Goal: Transaction & Acquisition: Purchase product/service

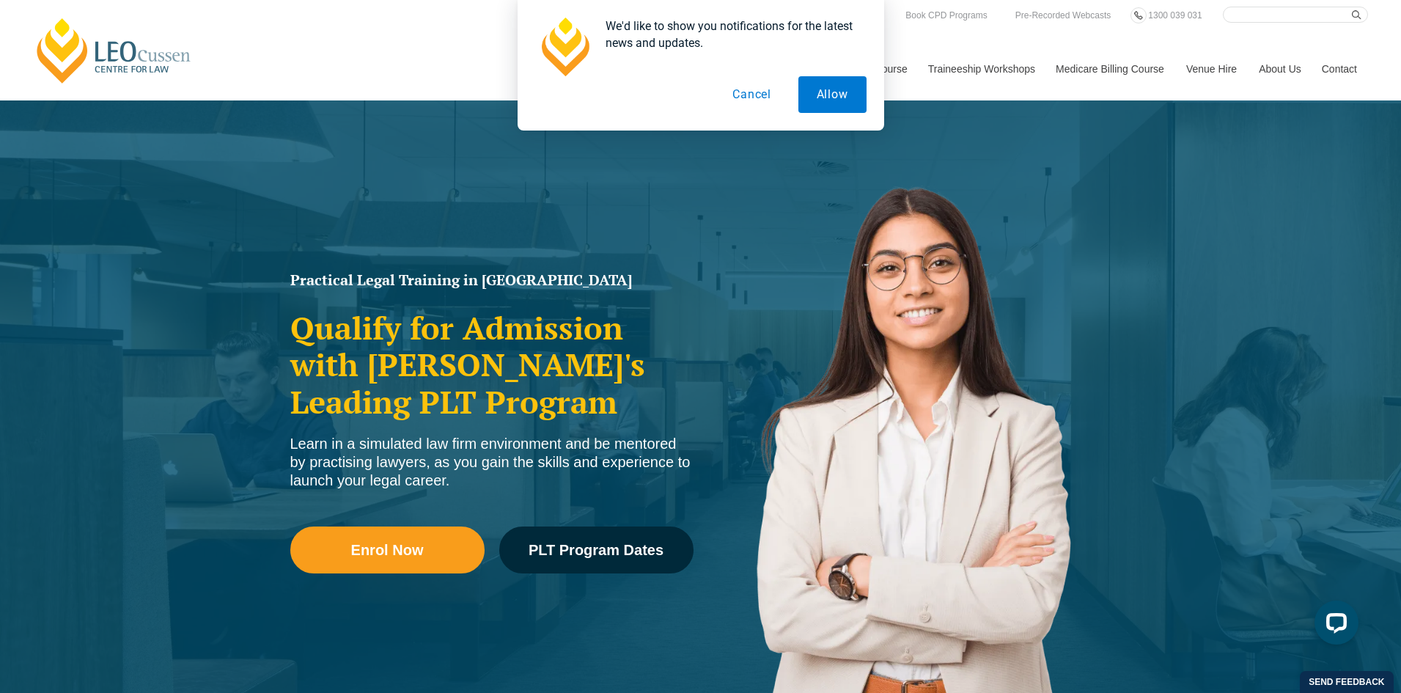
click at [754, 95] on button "Cancel" at bounding box center [751, 94] width 75 height 37
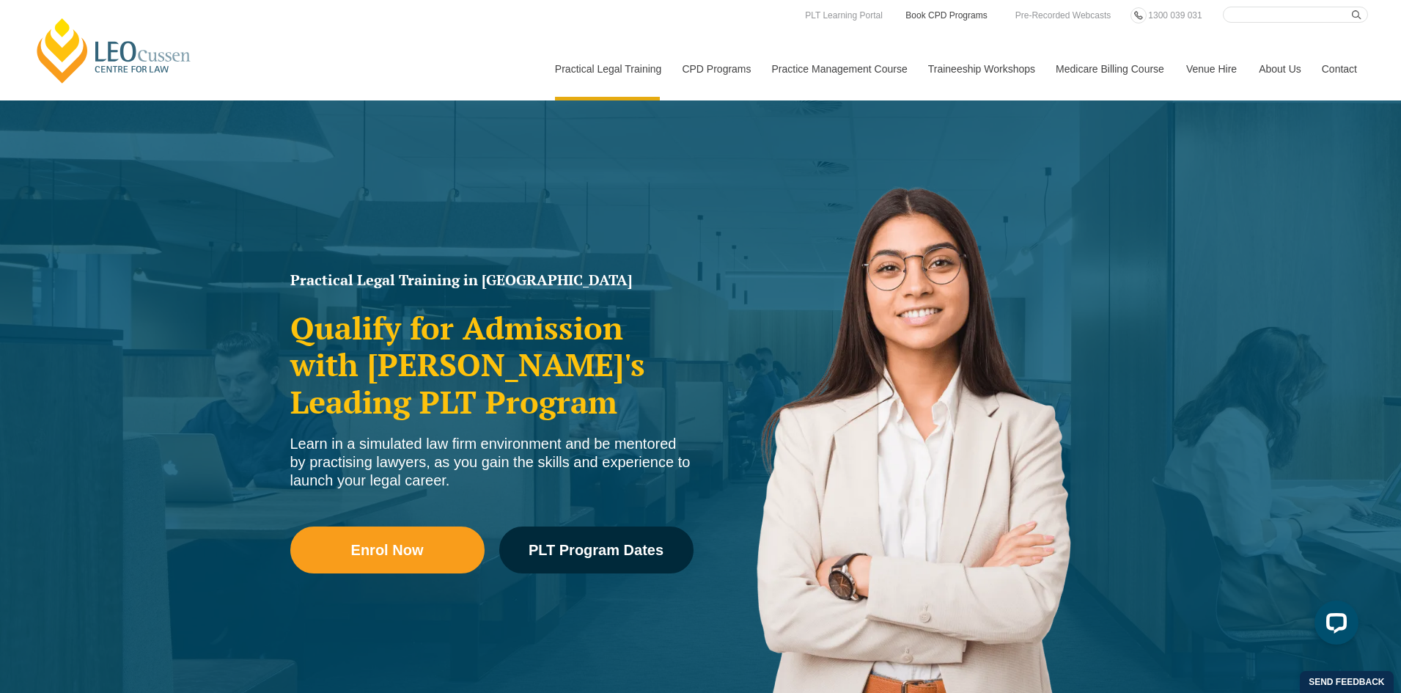
click at [936, 12] on link "Book CPD Programs" at bounding box center [946, 15] width 84 height 16
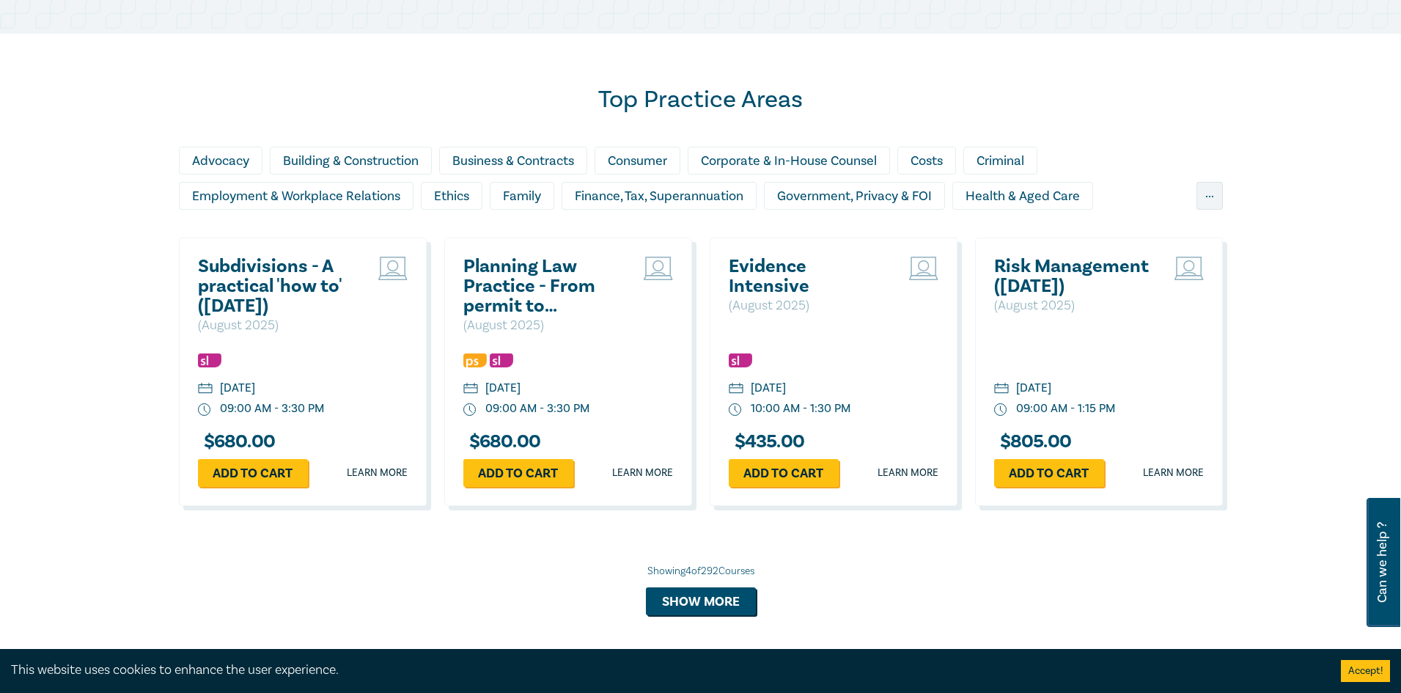
scroll to position [1173, 0]
click at [506, 161] on div "Business & Contracts" at bounding box center [513, 161] width 148 height 28
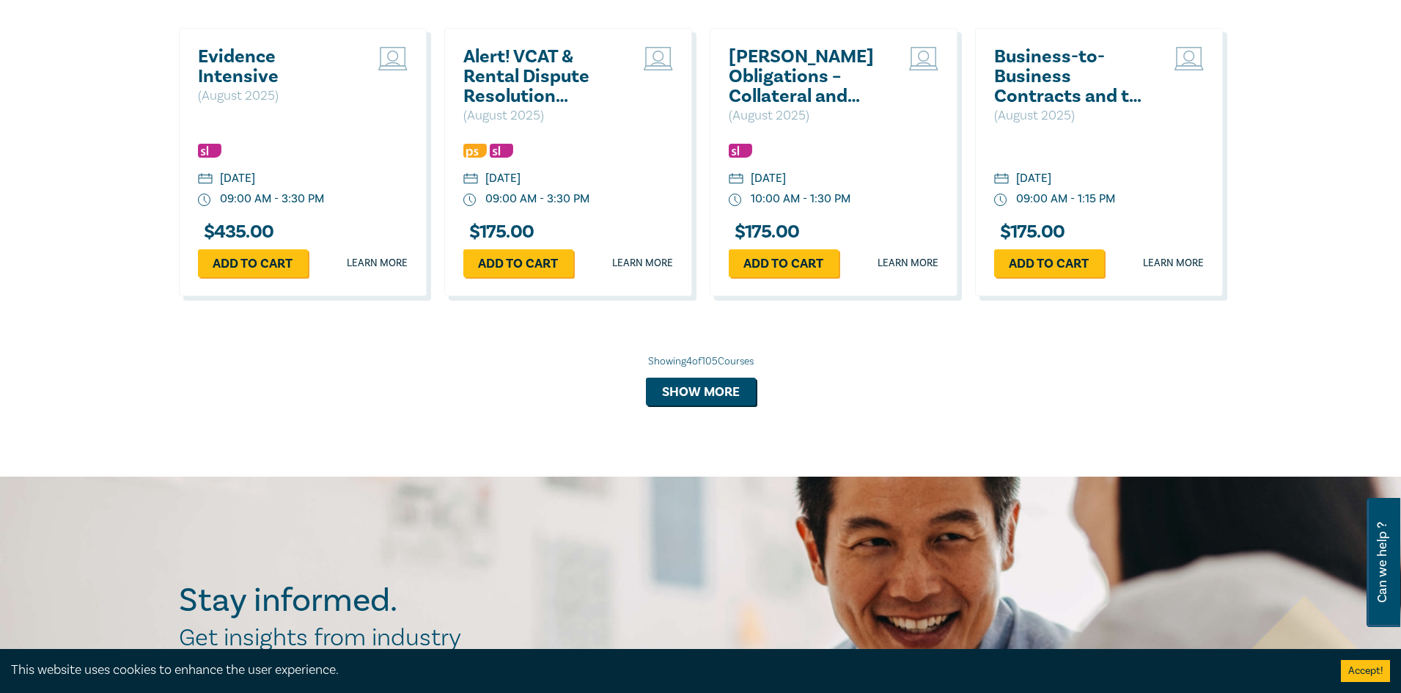
scroll to position [1392, 0]
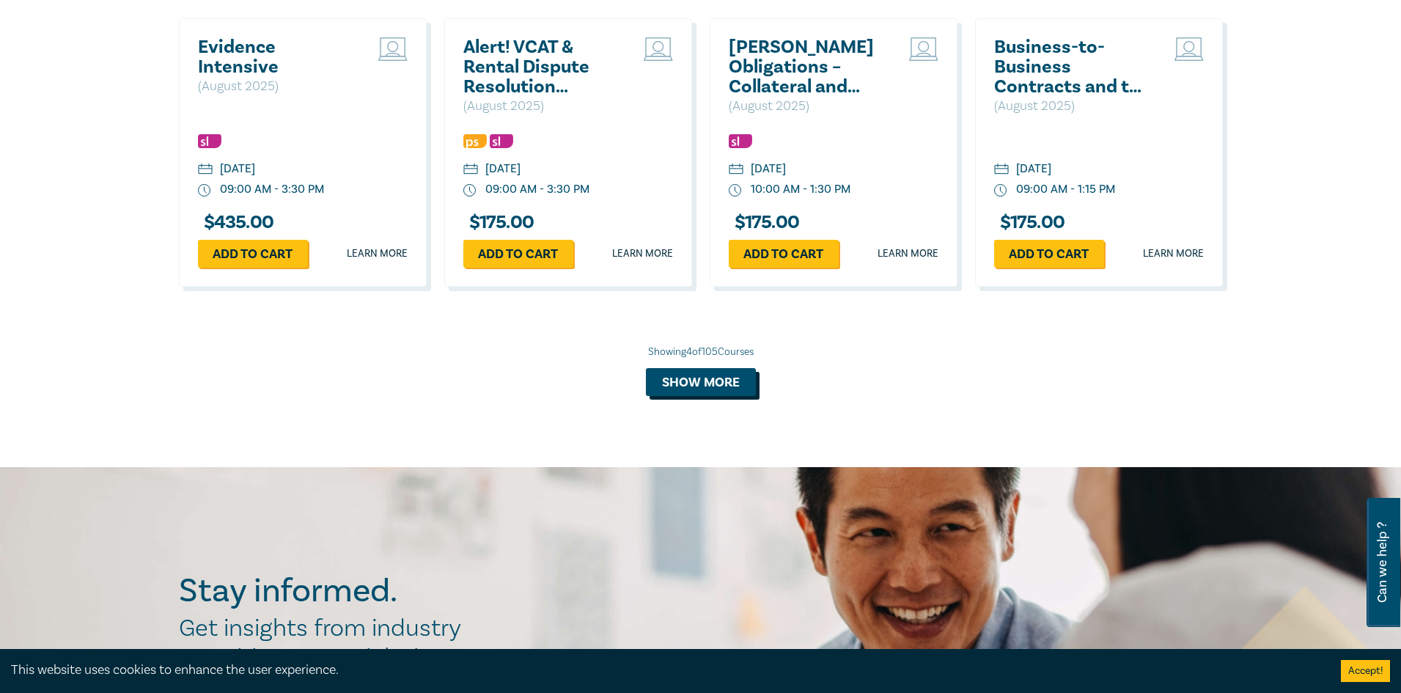
click at [690, 378] on button "Show more" at bounding box center [701, 382] width 110 height 28
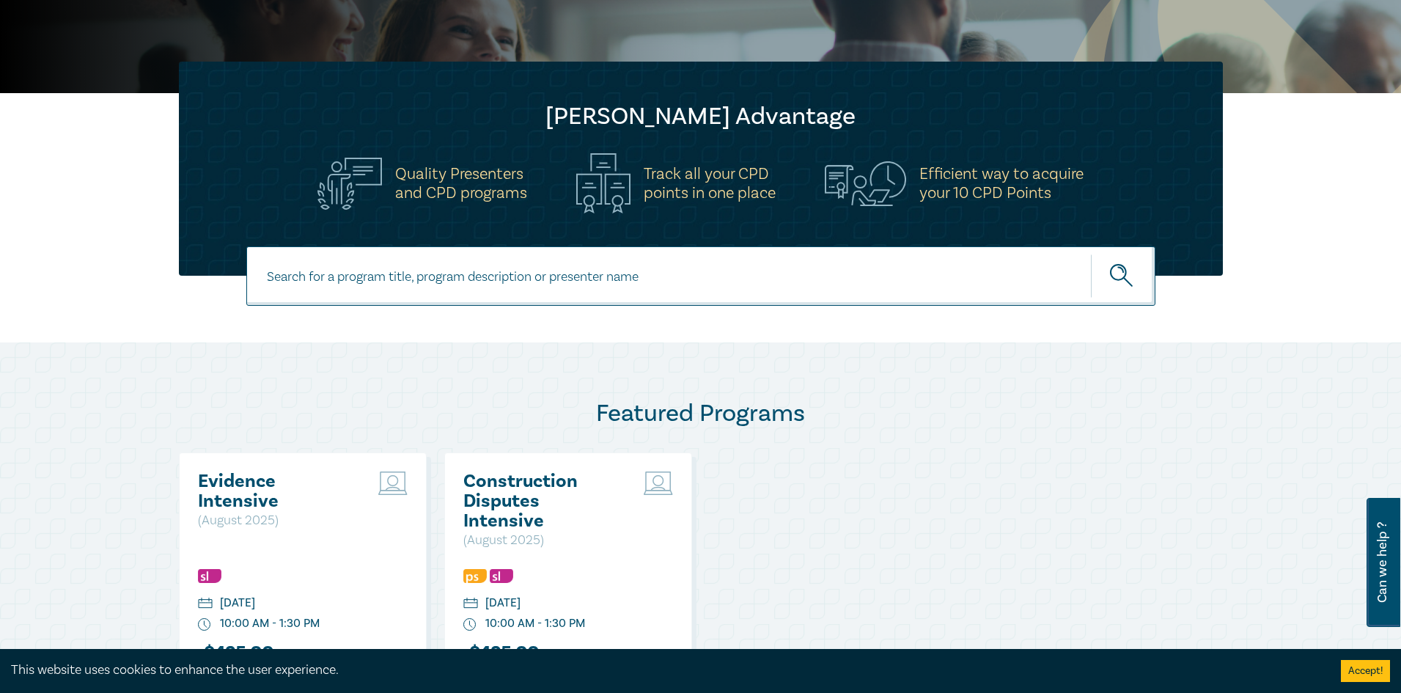
scroll to position [220, 0]
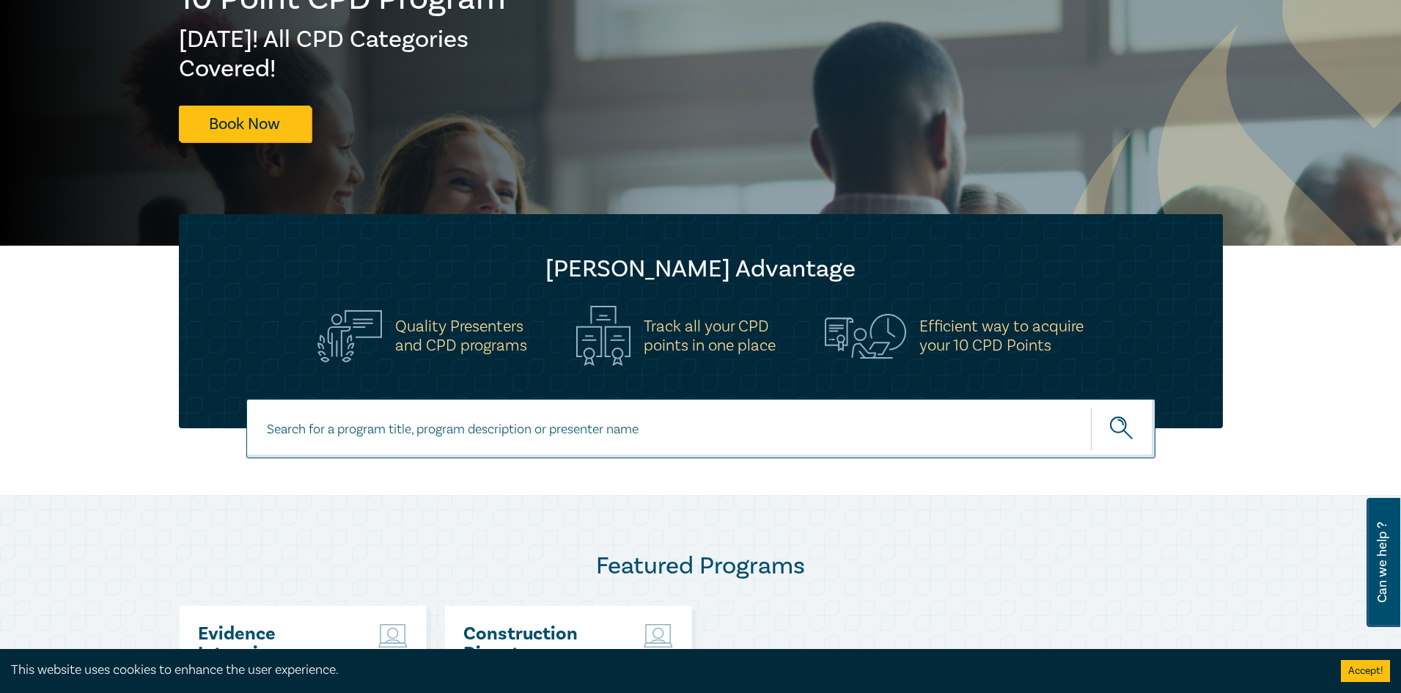
click at [542, 445] on input at bounding box center [700, 428] width 909 height 59
type input "Sal of Business Intensive"
click at [1091, 406] on button "submit" at bounding box center [1123, 428] width 64 height 45
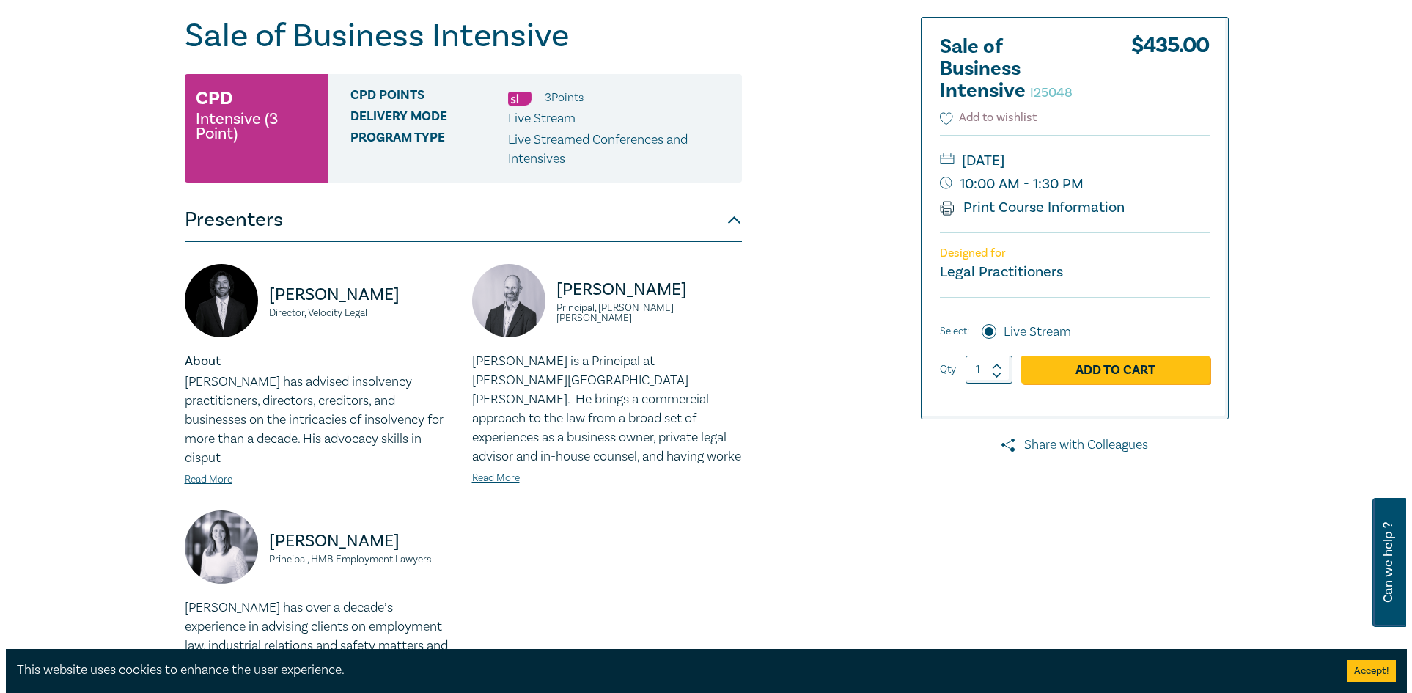
scroll to position [220, 0]
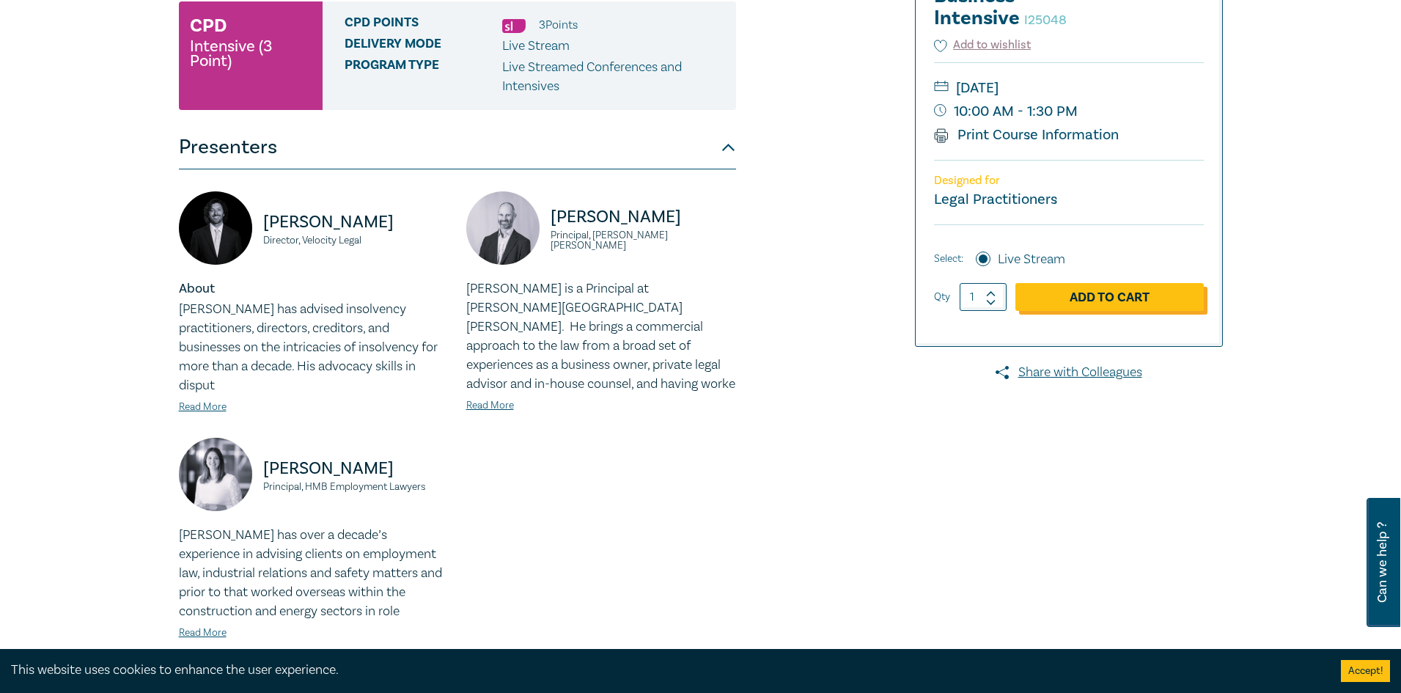
click at [1057, 298] on link "Add to Cart" at bounding box center [1109, 297] width 188 height 28
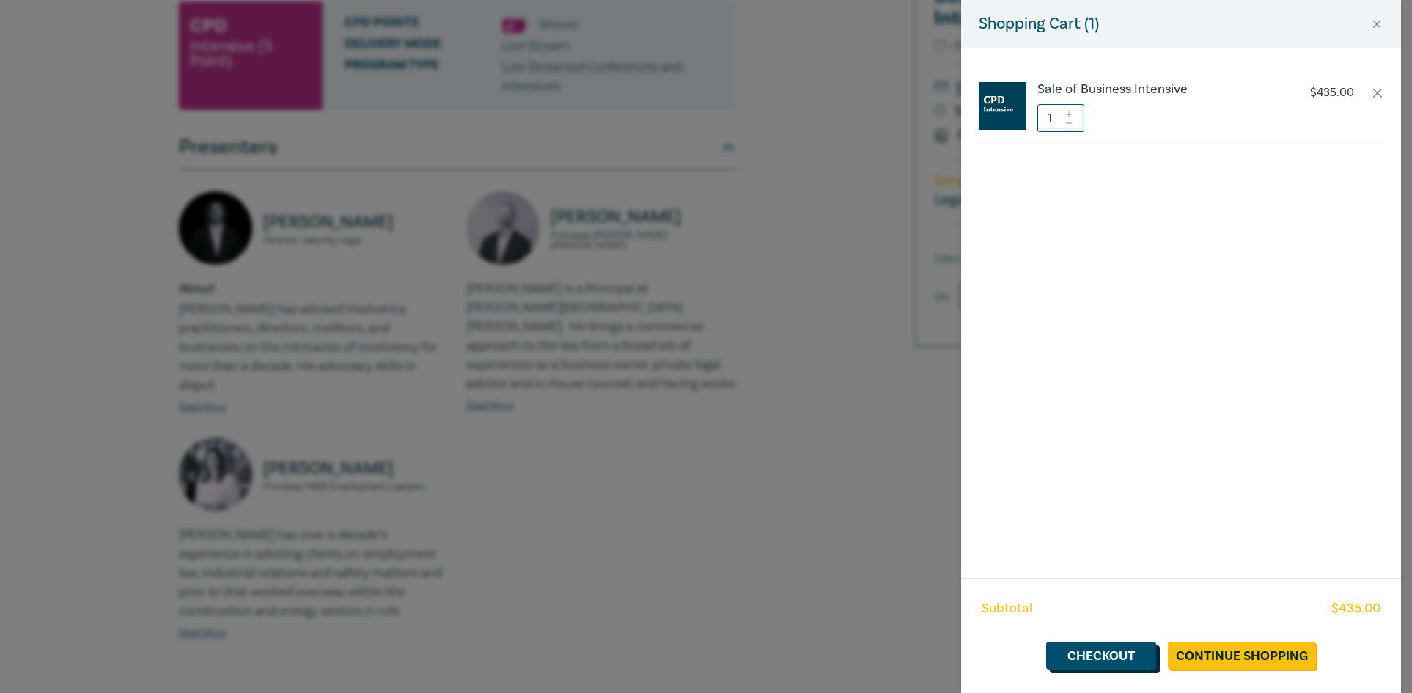
click at [1096, 654] on link "Checkout" at bounding box center [1101, 655] width 110 height 28
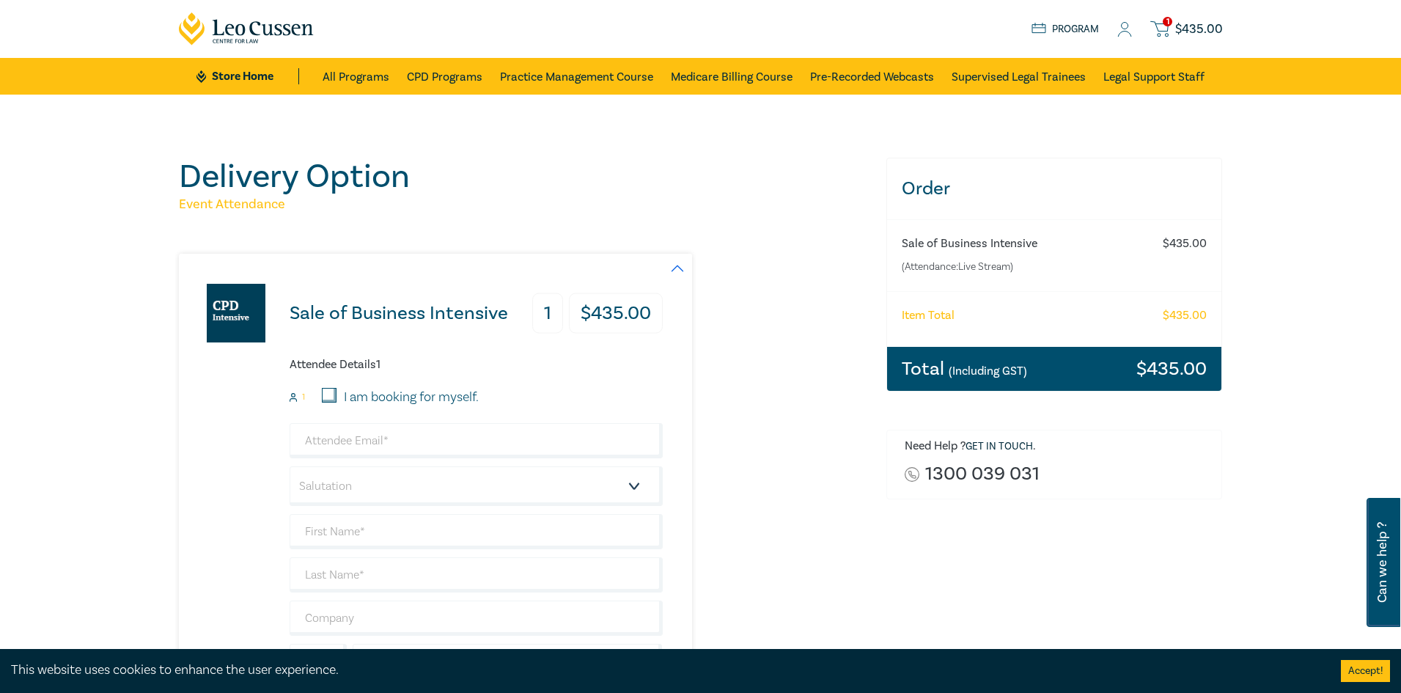
click at [1125, 29] on icon at bounding box center [1124, 29] width 15 height 15
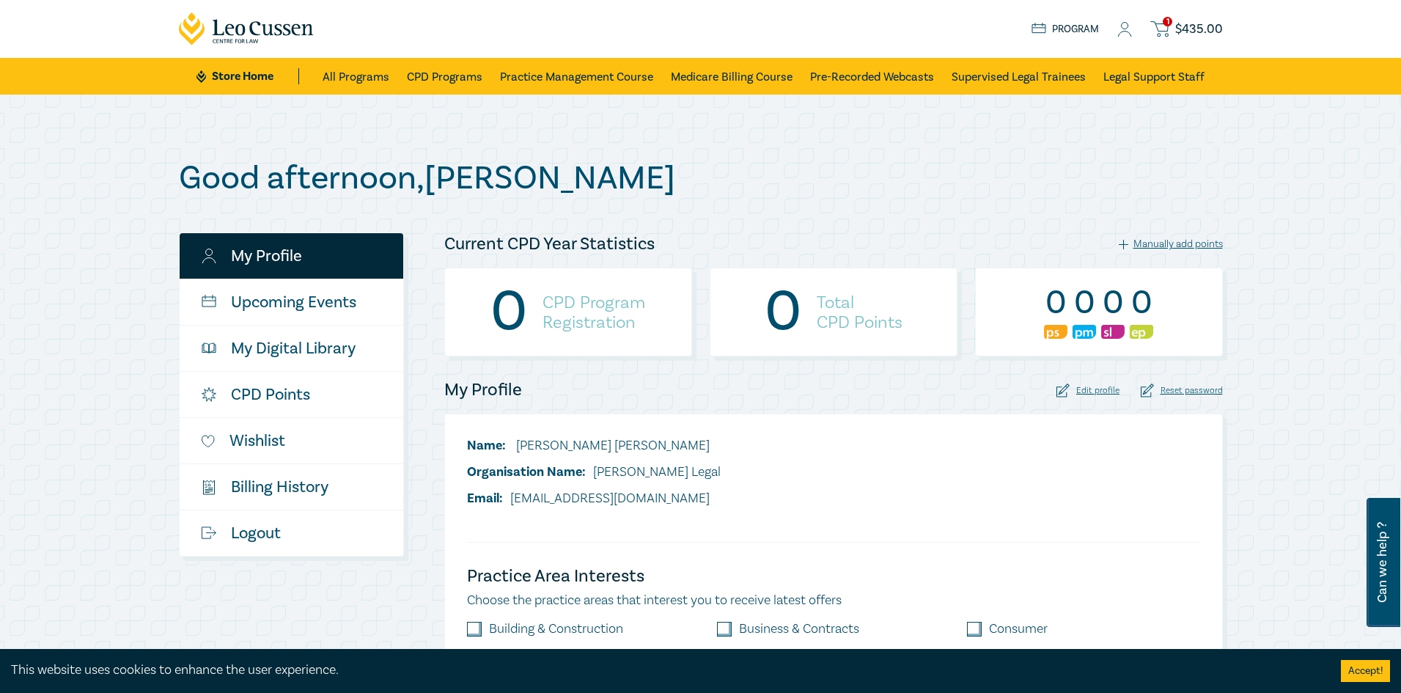
click at [1174, 29] on link "1 $ 435.00" at bounding box center [1186, 29] width 72 height 18
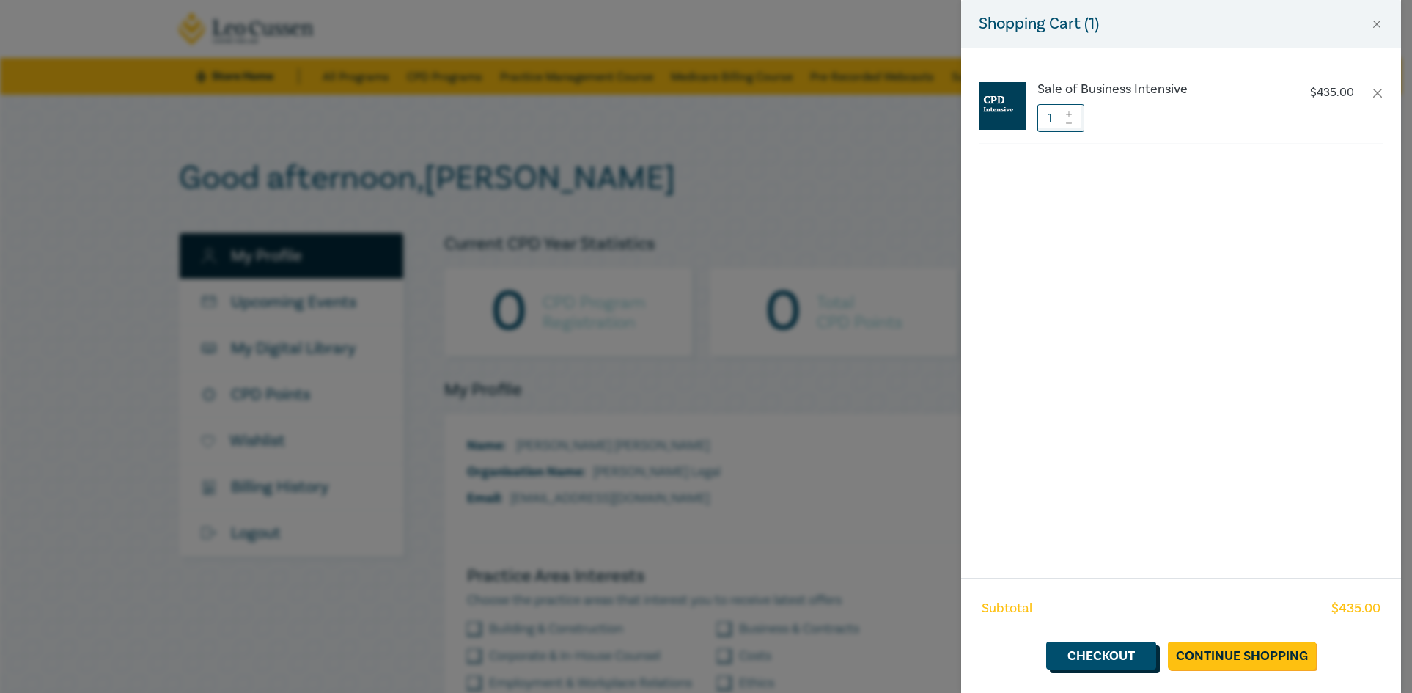
click at [1113, 664] on link "Checkout" at bounding box center [1101, 655] width 110 height 28
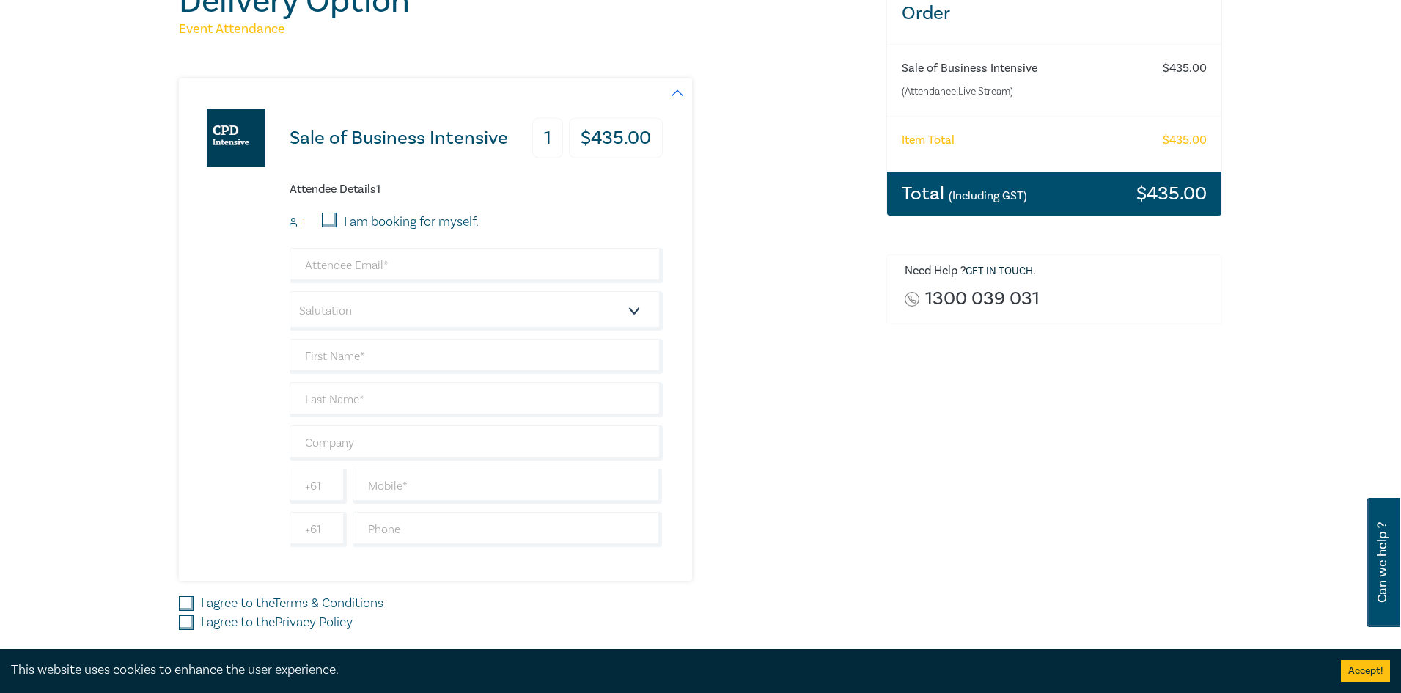
scroll to position [220, 0]
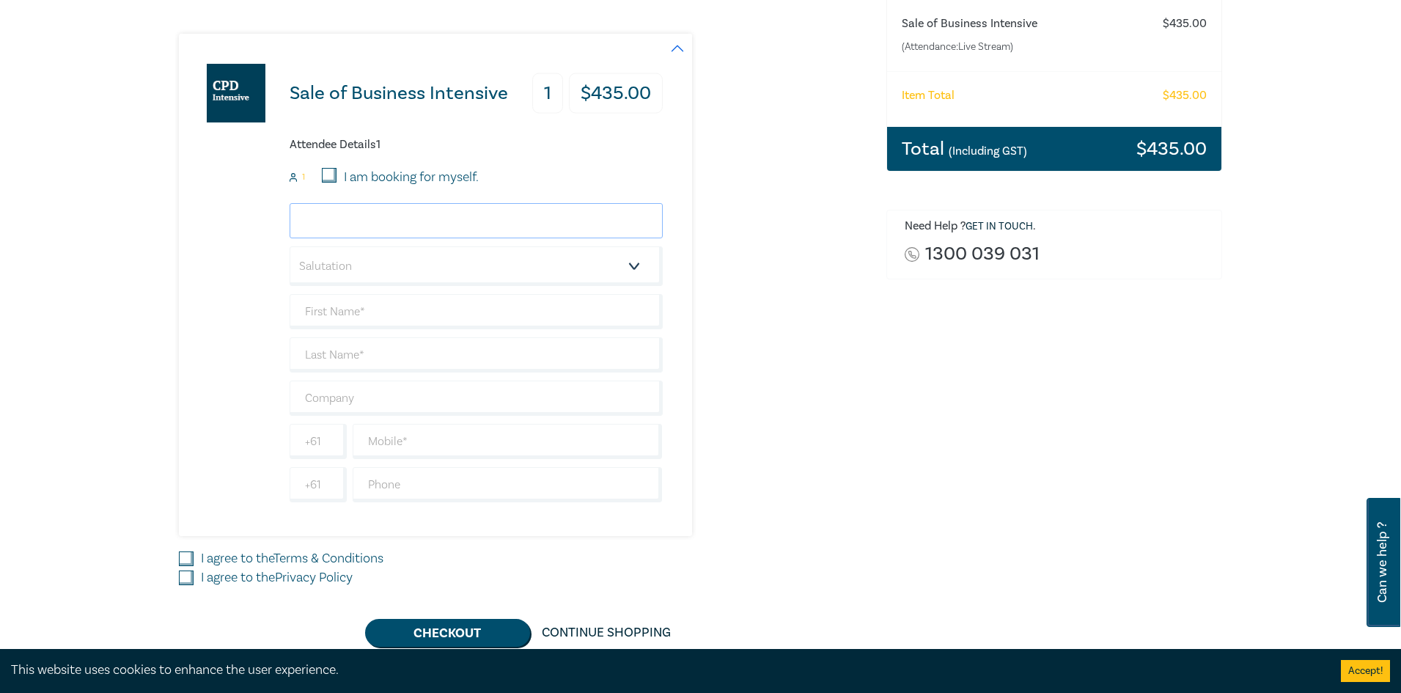
click at [355, 222] on input "email" at bounding box center [475, 220] width 373 height 35
type input "adoughan@becklegal.com.au"
click at [407, 262] on select "Salutation Mr. Mrs. Ms. Miss Dr. Prof. Other" at bounding box center [475, 266] width 373 height 40
click at [376, 311] on input "text" at bounding box center [475, 311] width 373 height 35
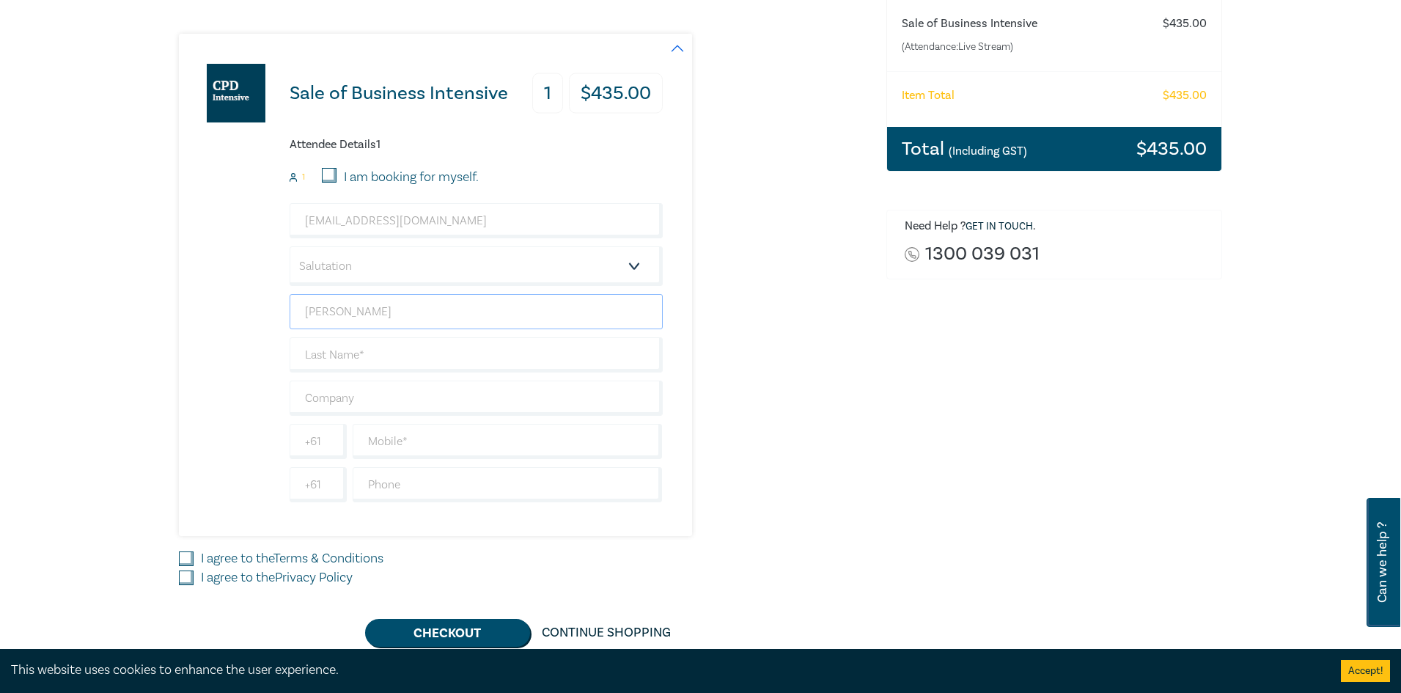
type input "Anna"
type input "Doughan"
type input "[PERSON_NAME] Legal"
type input "0354453333"
click at [188, 556] on input "I agree to the Terms & Conditions" at bounding box center [186, 558] width 15 height 15
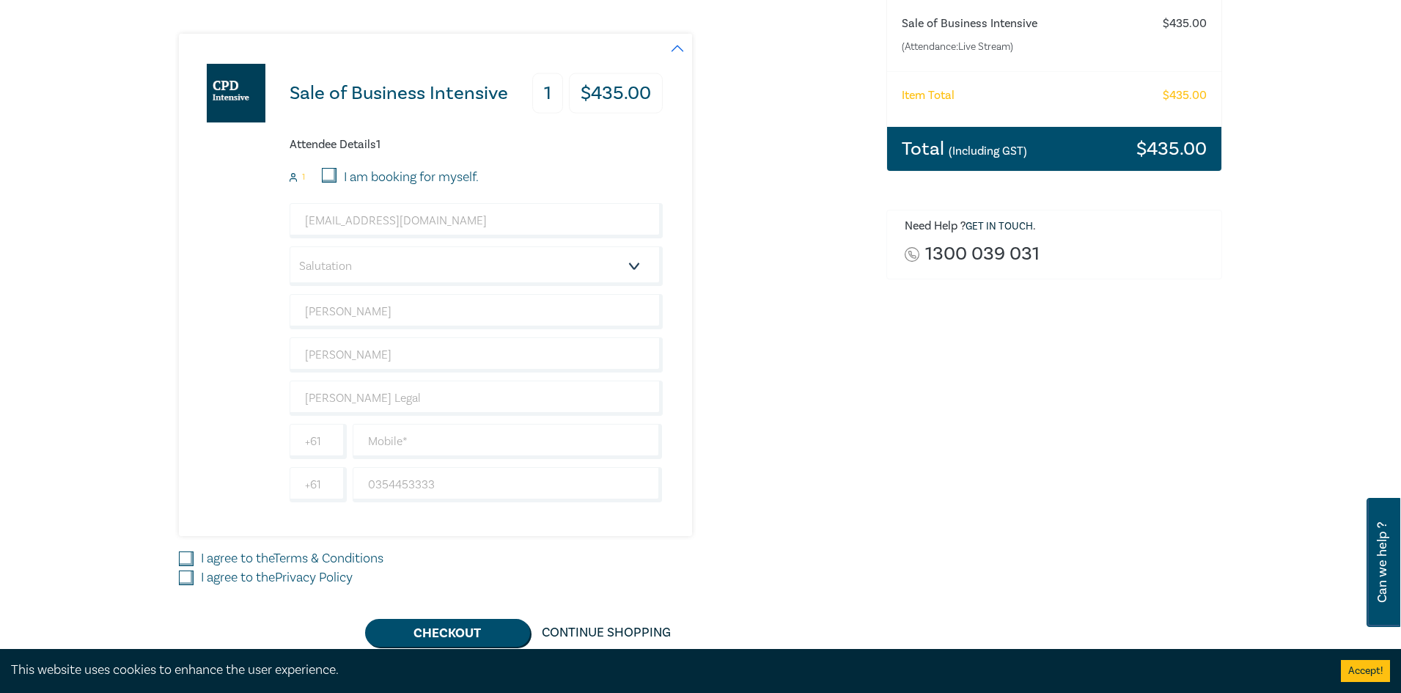
checkbox input "true"
click at [188, 575] on input "I agree to the Privacy Policy" at bounding box center [186, 577] width 15 height 15
checkbox input "true"
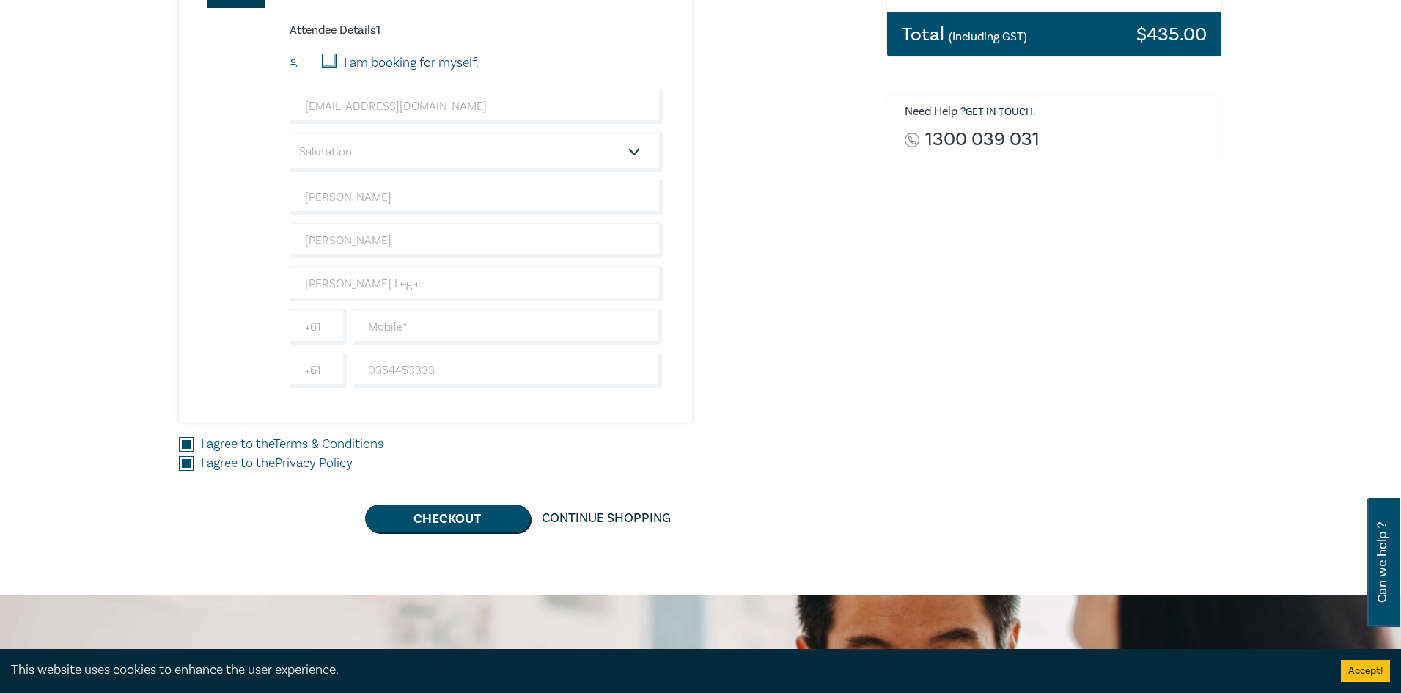
scroll to position [366, 0]
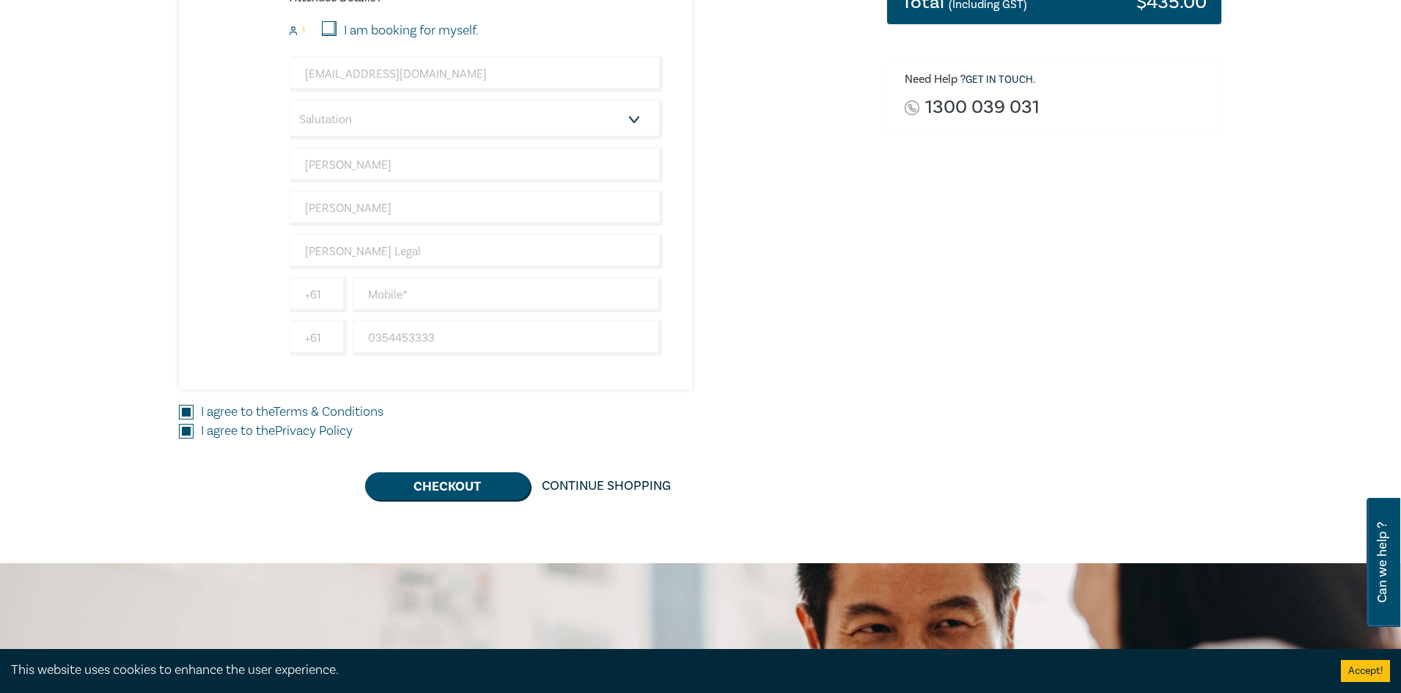
click at [421, 501] on div "Delivery Option Event Attendance Sale of Business Intensive 1 $ 435.00 Attendee…" at bounding box center [700, 145] width 1401 height 835
click at [446, 485] on button "Checkout" at bounding box center [447, 486] width 165 height 28
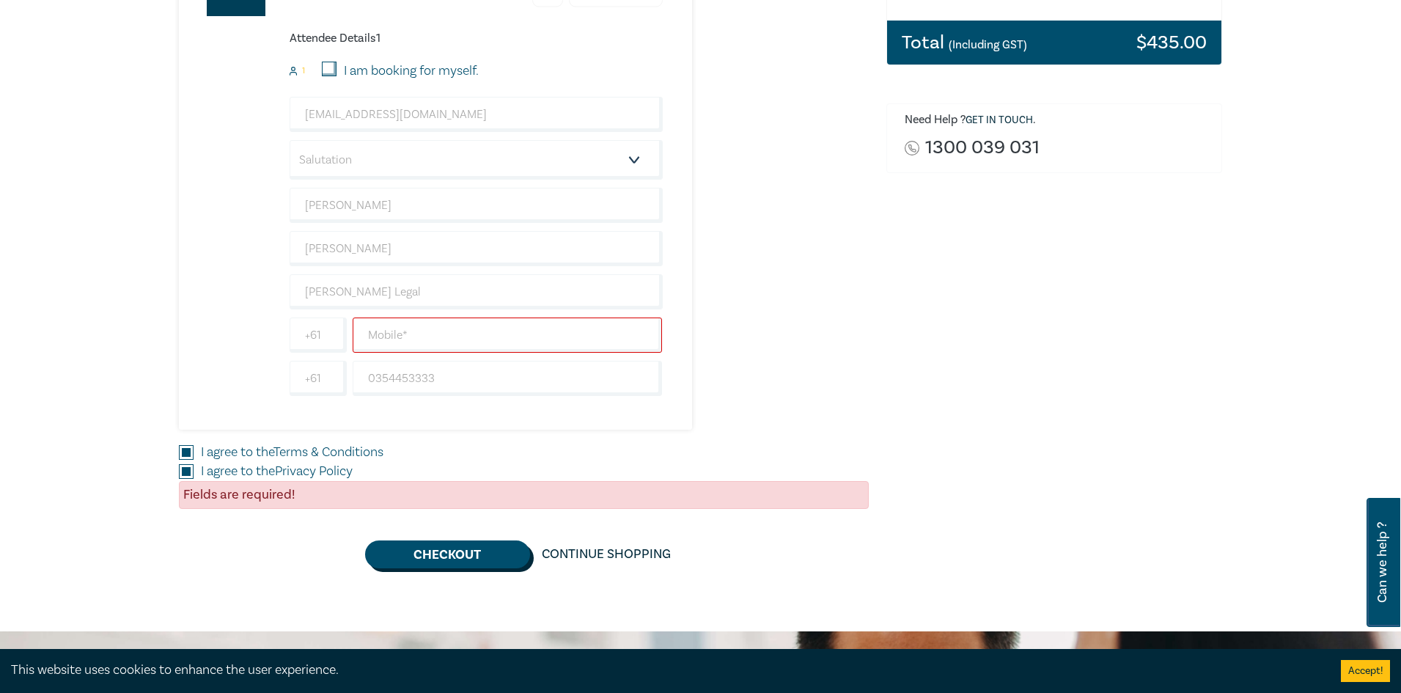
scroll to position [293, 0]
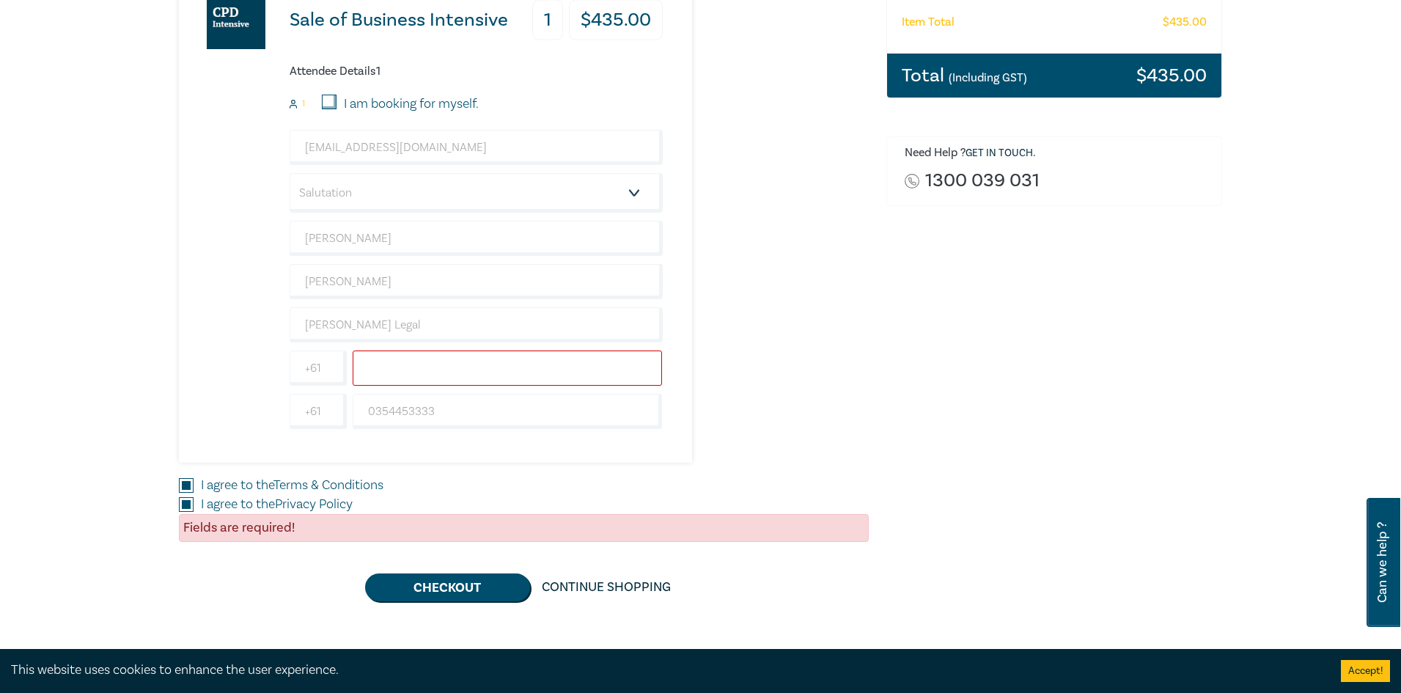
click at [381, 371] on input "text" at bounding box center [508, 367] width 310 height 35
type input "0354453333"
click at [490, 582] on button "Checkout" at bounding box center [447, 587] width 165 height 28
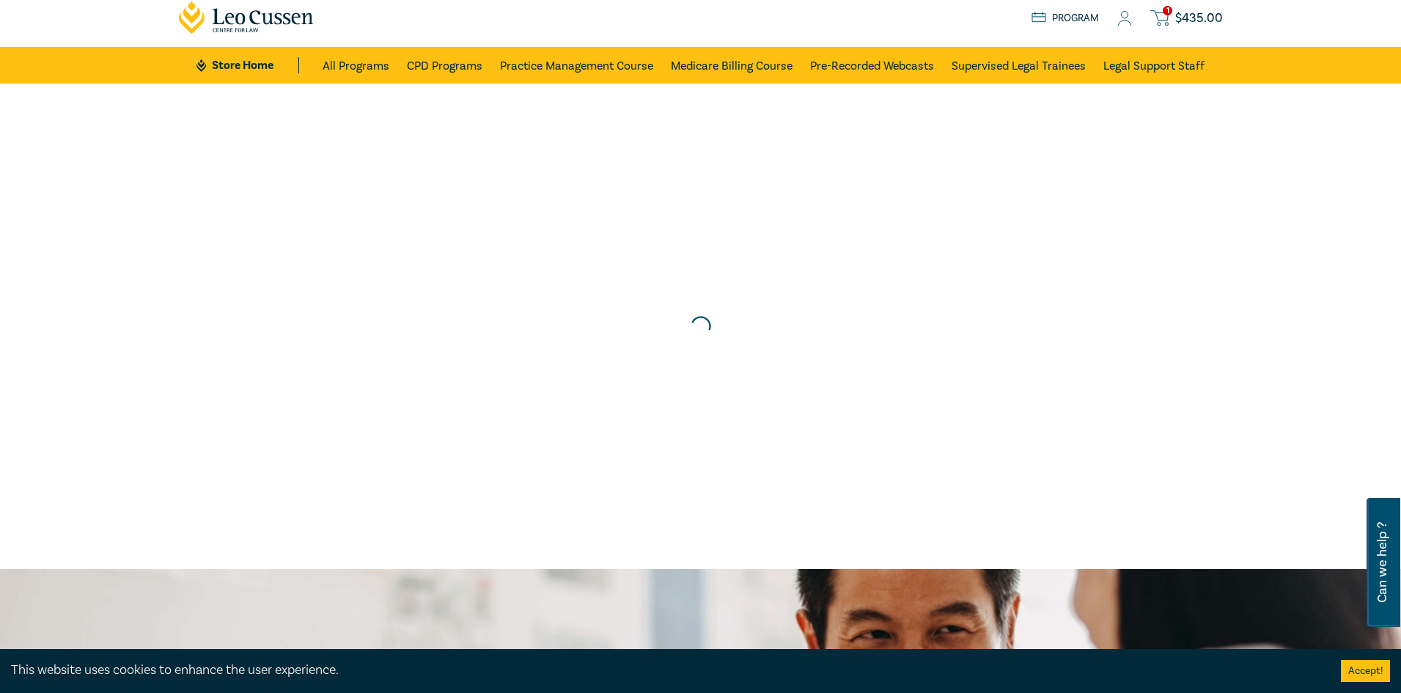
scroll to position [0, 0]
